Goal: Check status: Check status

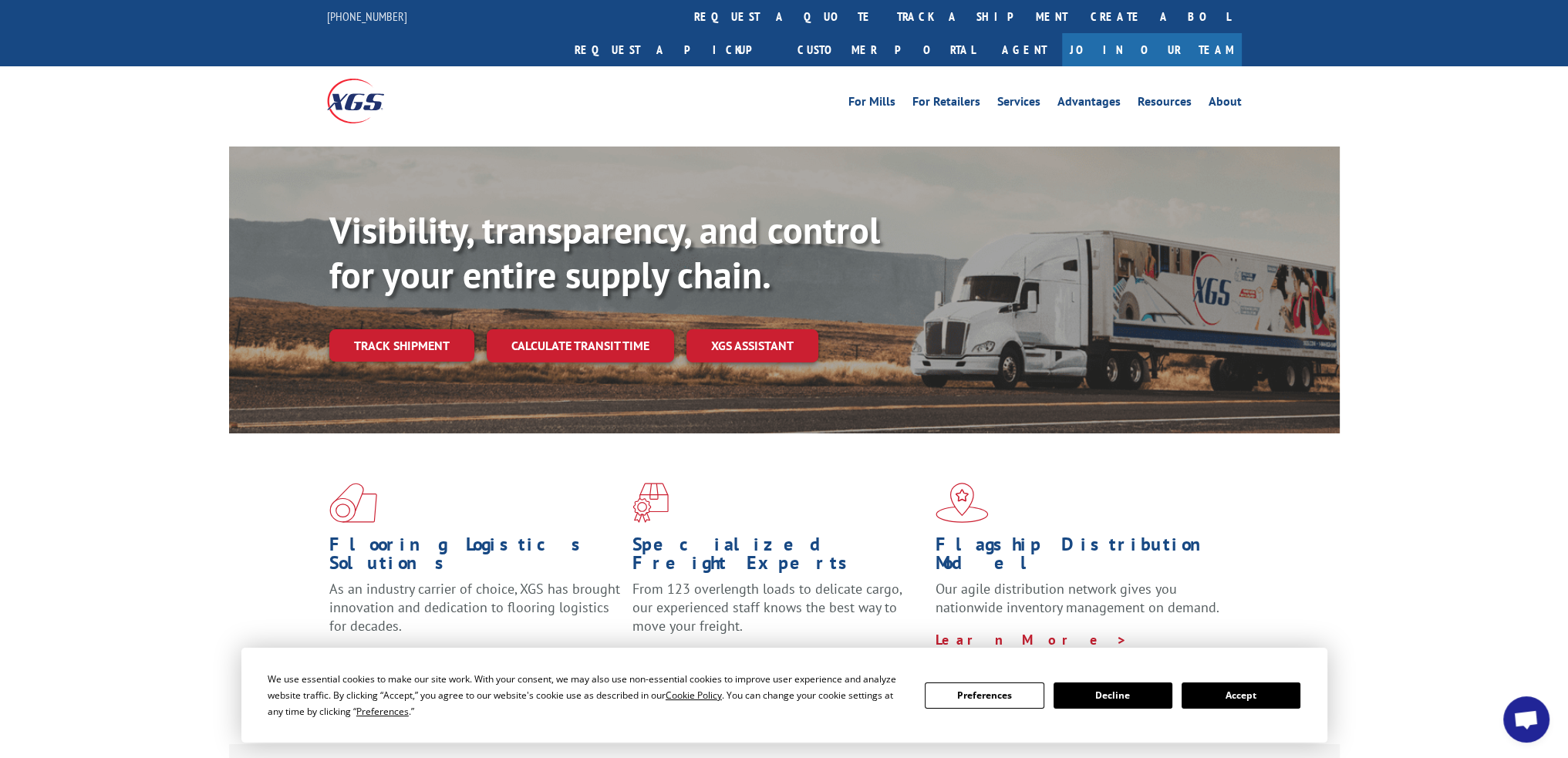
click at [1321, 580] on div "Flooring Logistics Solutions As an industry carrier of choice, XGS has brought …" at bounding box center [784, 575] width 1111 height 283
click at [886, 17] on link "track a shipment" at bounding box center [982, 17] width 194 height 33
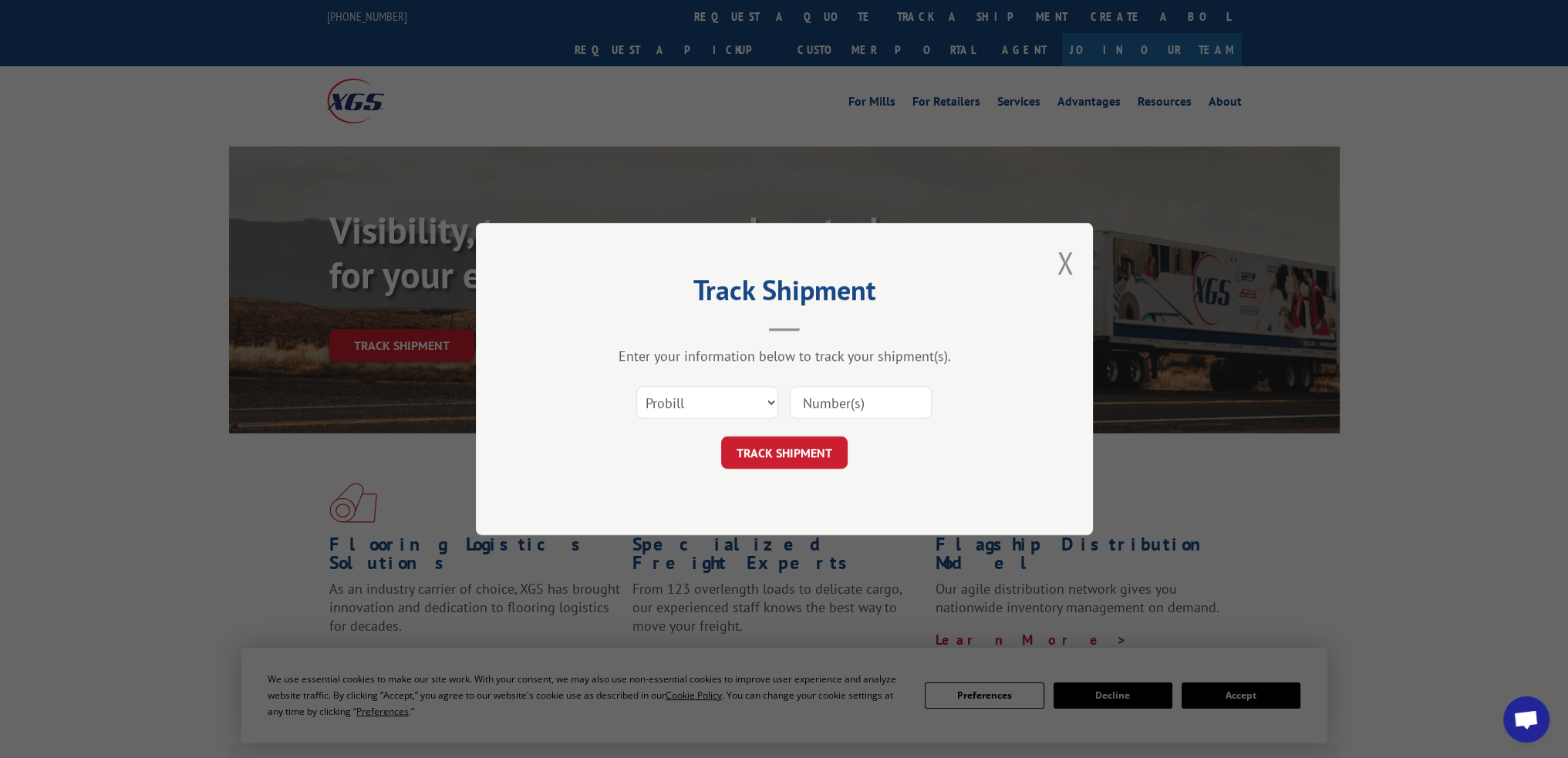
click at [881, 404] on input at bounding box center [861, 402] width 142 height 32
paste input "17095492"
type input "17095492"
click at [800, 443] on button "TRACK SHIPMENT" at bounding box center [784, 452] width 127 height 32
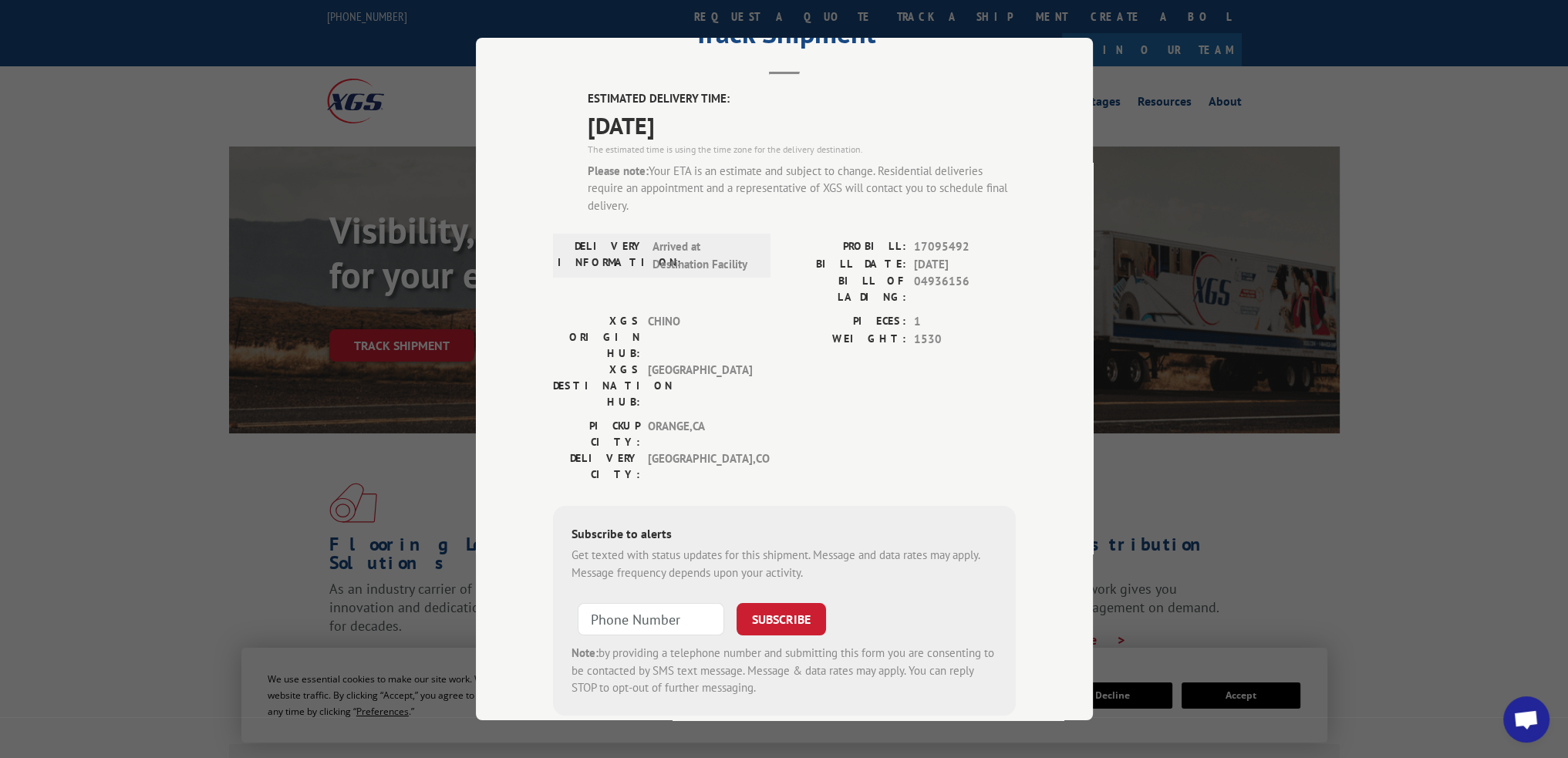
scroll to position [81, 0]
